Goal: Obtain resource: Obtain resource

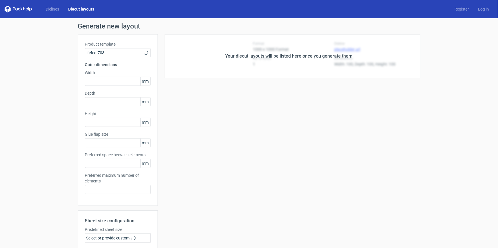
type input "5"
type input "48"
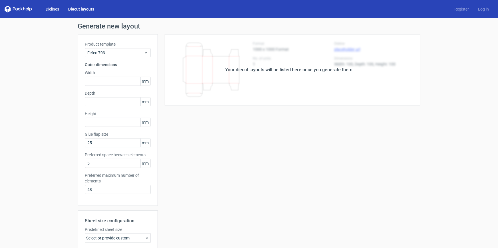
click at [46, 9] on link "Dielines" at bounding box center [52, 9] width 23 height 6
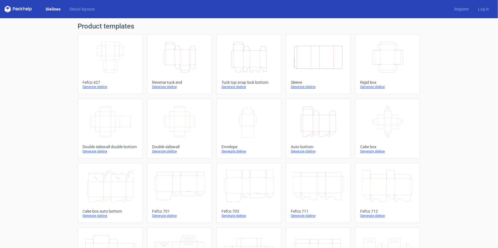
click at [247, 60] on icon "Height Depth Width" at bounding box center [249, 57] width 51 height 32
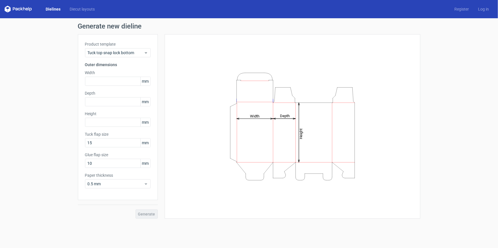
click at [257, 81] on icon "Height Depth Width" at bounding box center [292, 127] width 171 height 114
click at [119, 80] on input "text" at bounding box center [118, 81] width 66 height 9
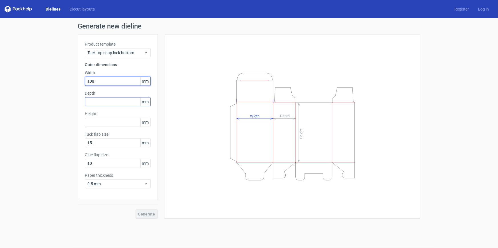
type input "108"
click at [114, 103] on input "text" at bounding box center [118, 101] width 66 height 9
type input "50"
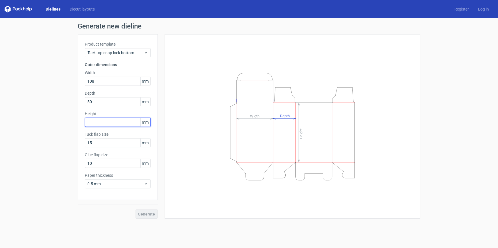
click at [102, 123] on input "text" at bounding box center [118, 122] width 66 height 9
type input "100"
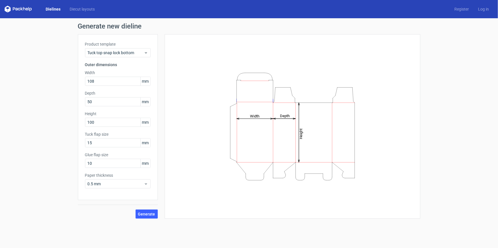
click at [117, 137] on label "Tuck flap size" at bounding box center [118, 135] width 66 height 6
drag, startPoint x: 88, startPoint y: 163, endPoint x: 68, endPoint y: 163, distance: 19.7
click at [68, 163] on div "Generate new dieline Product template Tuck top snap lock bottom Outer dimension…" at bounding box center [249, 120] width 498 height 205
type input "15"
click at [146, 215] on span "Generate" at bounding box center [146, 214] width 17 height 4
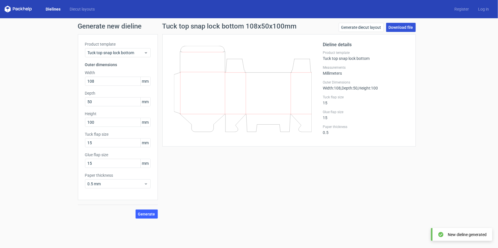
click at [405, 29] on link "Download file" at bounding box center [401, 27] width 30 height 9
